Goal: Task Accomplishment & Management: Use online tool/utility

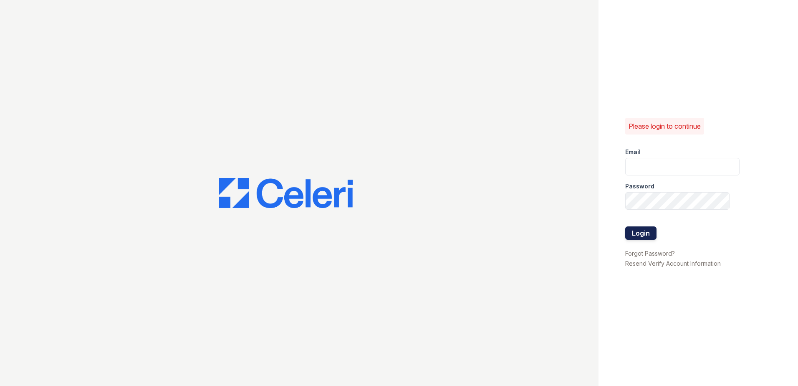
type input "ReNewNorthProvidence@trinity-pm.com"
click at [634, 235] on button "Login" at bounding box center [640, 232] width 31 height 13
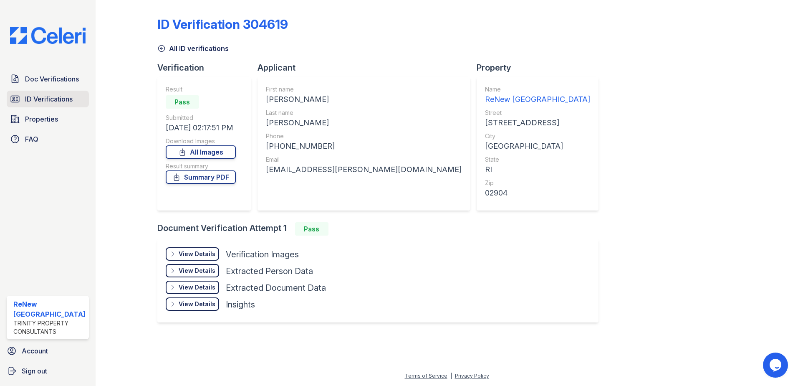
click at [54, 97] on span "ID Verifications" at bounding box center [49, 99] width 48 height 10
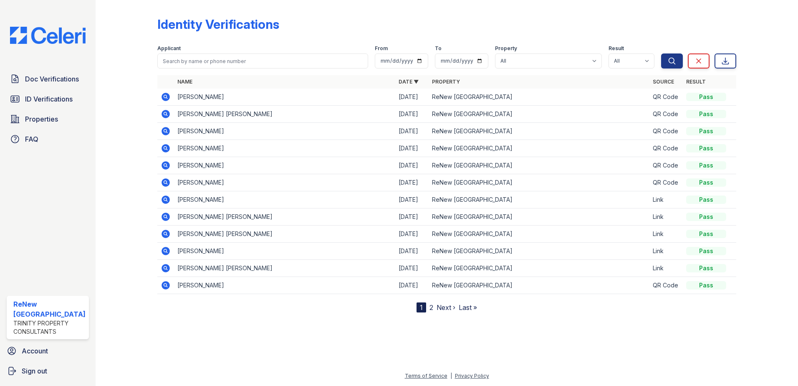
click at [429, 306] on link "2" at bounding box center [431, 307] width 4 height 8
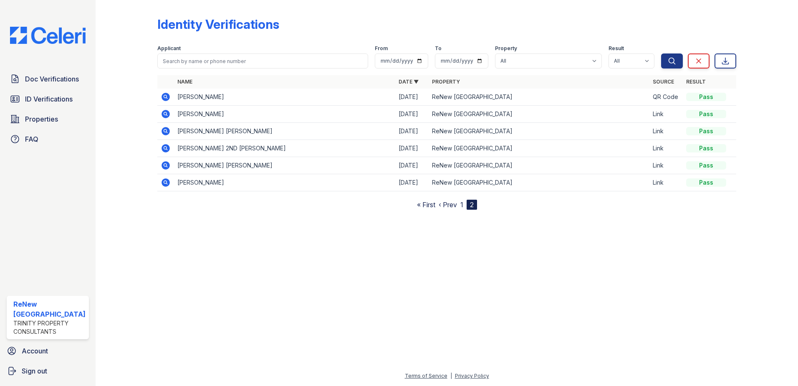
click at [192, 147] on td "DAVID 2ND HIGHTOWER" at bounding box center [284, 148] width 221 height 17
click at [707, 132] on div "Pass" at bounding box center [706, 131] width 40 height 8
click at [166, 147] on icon at bounding box center [166, 148] width 10 height 10
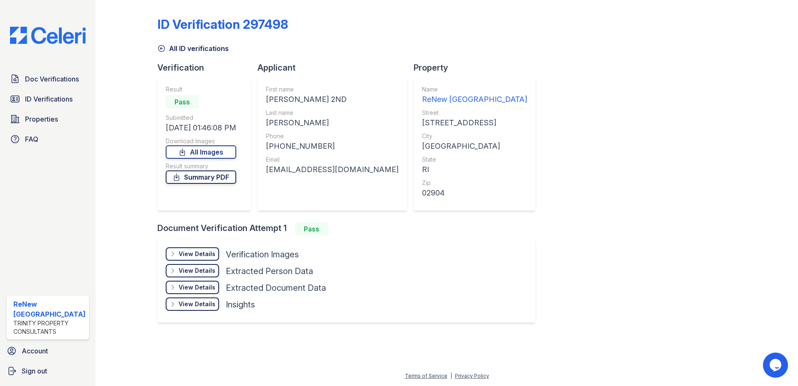
click at [197, 177] on link "Summary PDF" at bounding box center [201, 176] width 71 height 13
